Goal: Task Accomplishment & Management: Manage account settings

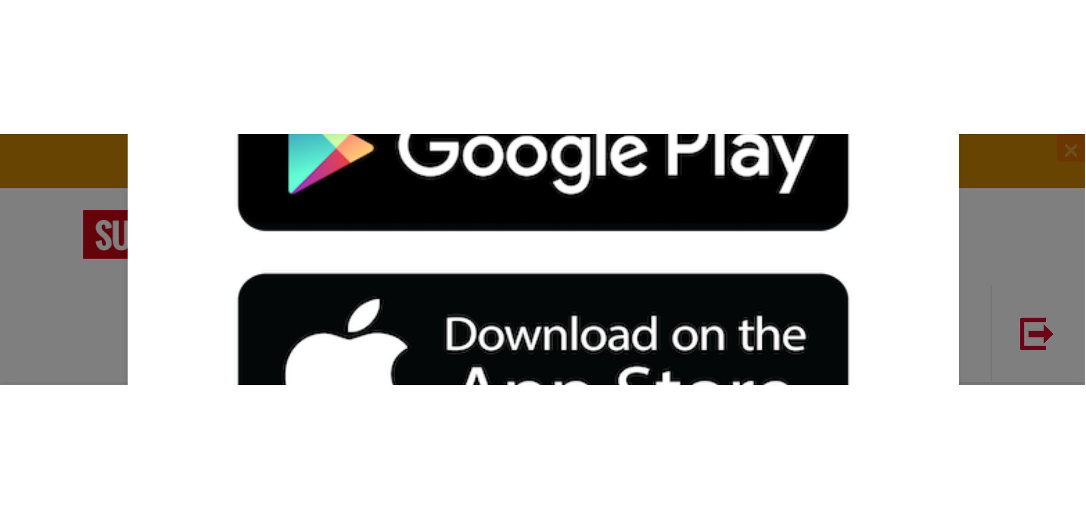
scroll to position [1111, 0]
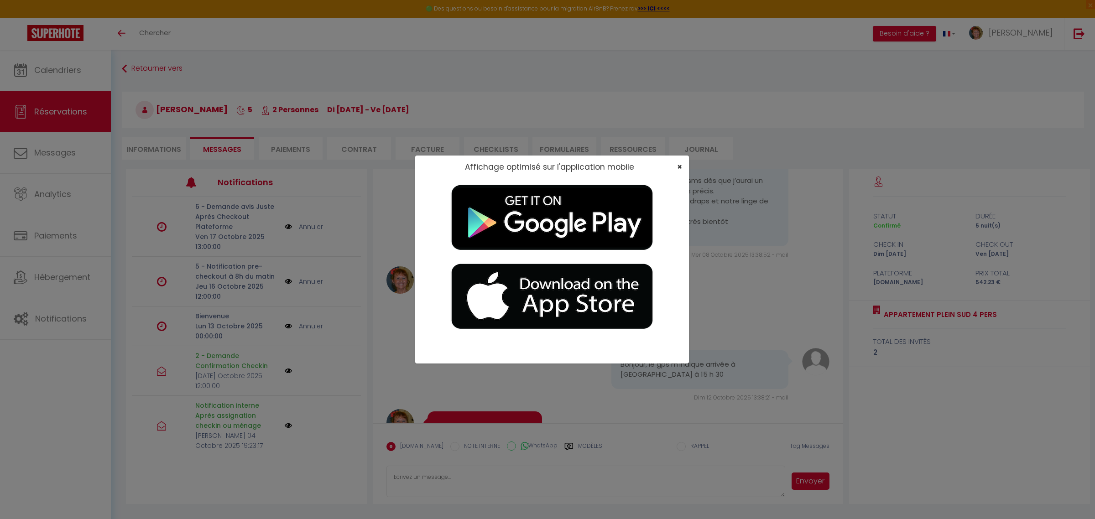
click at [682, 166] on div "×" at bounding box center [676, 166] width 23 height 9
click at [678, 168] on span "×" at bounding box center [679, 166] width 5 height 11
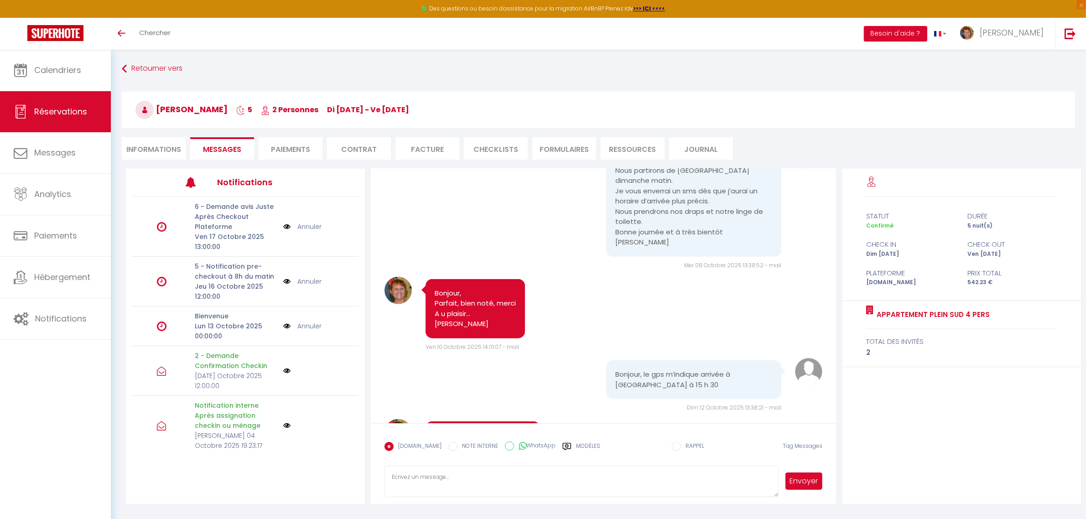
click at [704, 152] on li "Journal" at bounding box center [701, 148] width 64 height 22
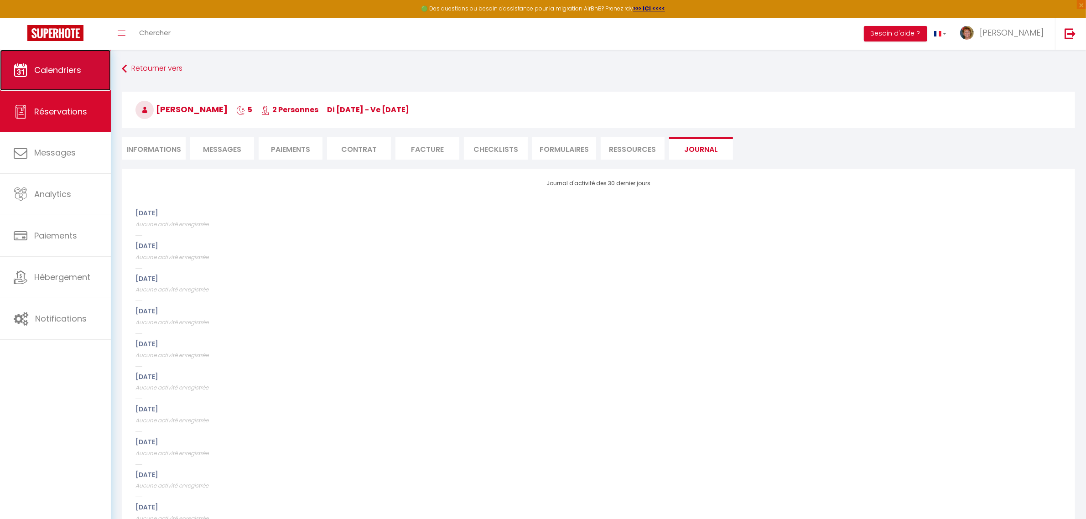
click at [53, 75] on span "Calendriers" at bounding box center [57, 69] width 47 height 11
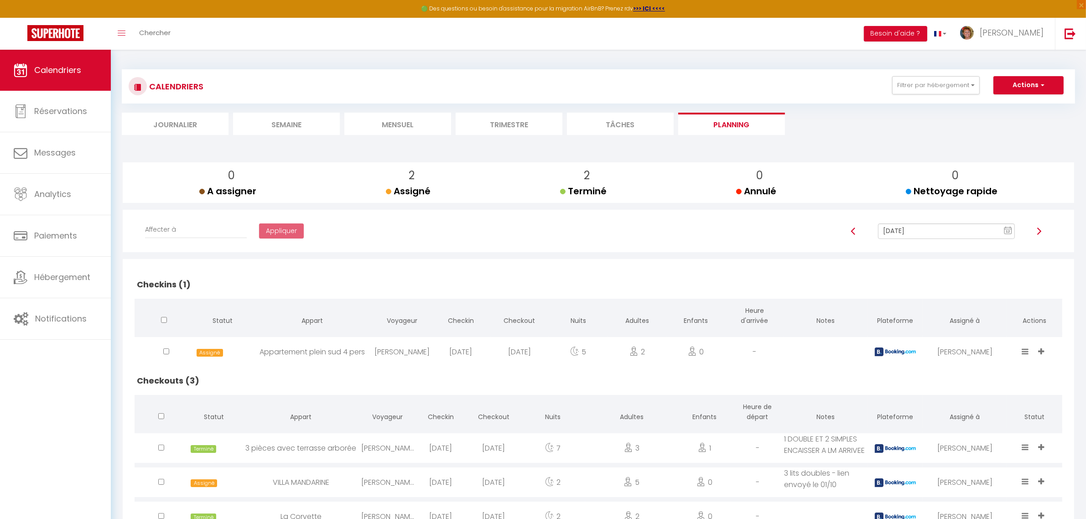
click at [866, 396] on icon at bounding box center [1025, 481] width 7 height 8
click at [866, 396] on li "Terminé" at bounding box center [998, 432] width 72 height 17
click at [524, 123] on li "Trimestre" at bounding box center [509, 124] width 107 height 22
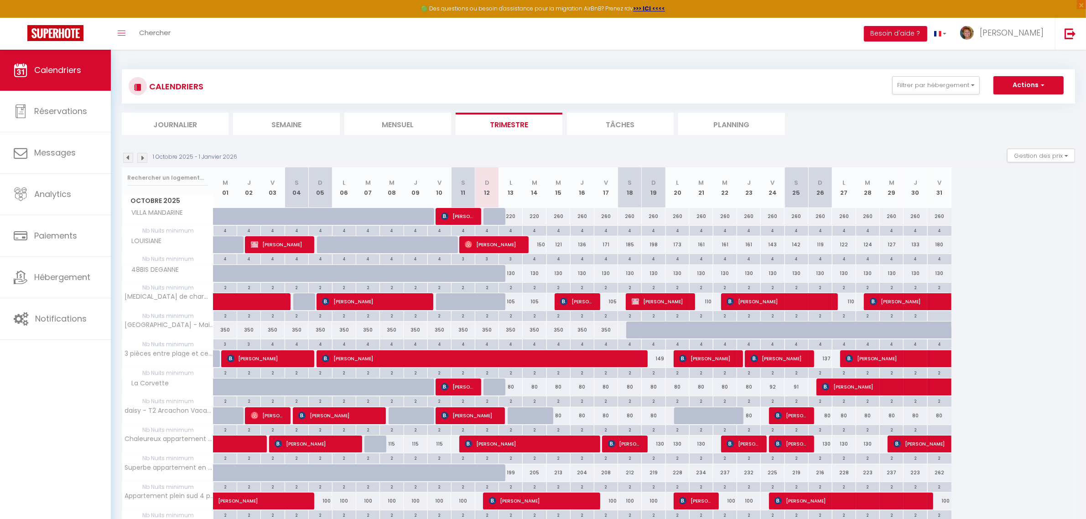
click at [743, 122] on li "Planning" at bounding box center [731, 124] width 107 height 22
